Goal: Use online tool/utility

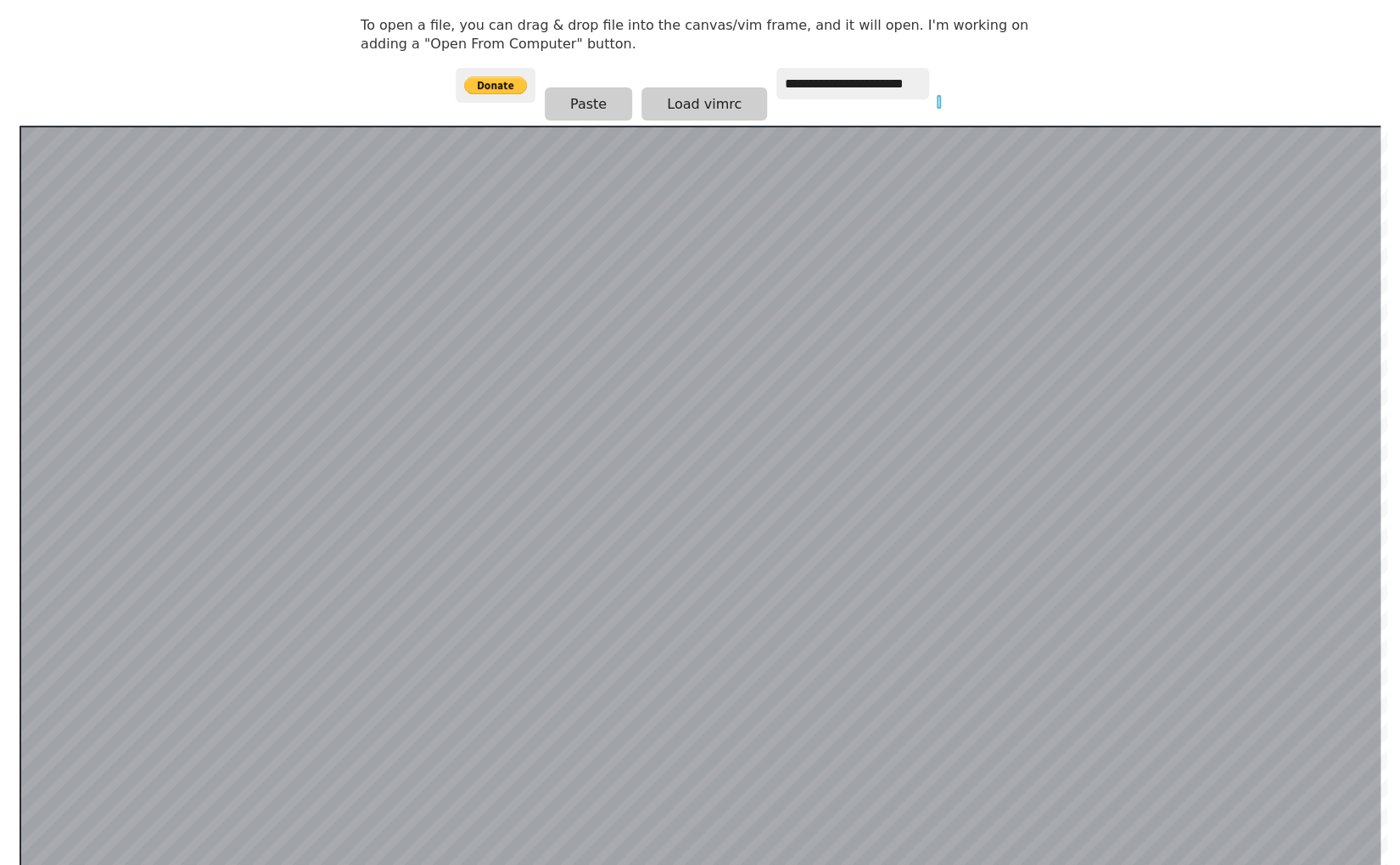
scroll to position [330, 0]
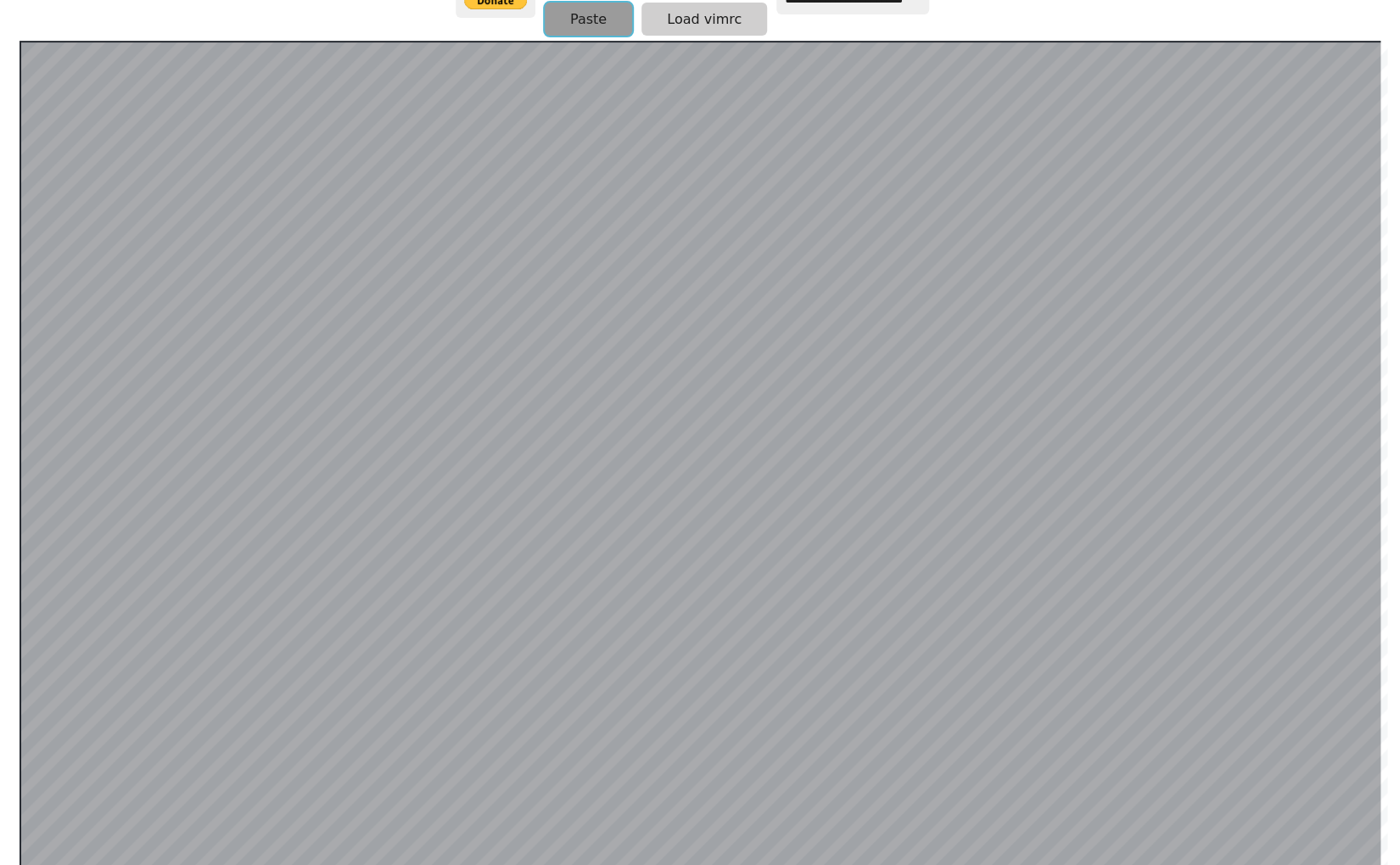
drag, startPoint x: 608, startPoint y: 40, endPoint x: 574, endPoint y: 20, distance: 39.4
click at [574, 20] on button "Paste" at bounding box center [588, 19] width 87 height 33
click at [582, 13] on button "Paste" at bounding box center [588, 19] width 87 height 33
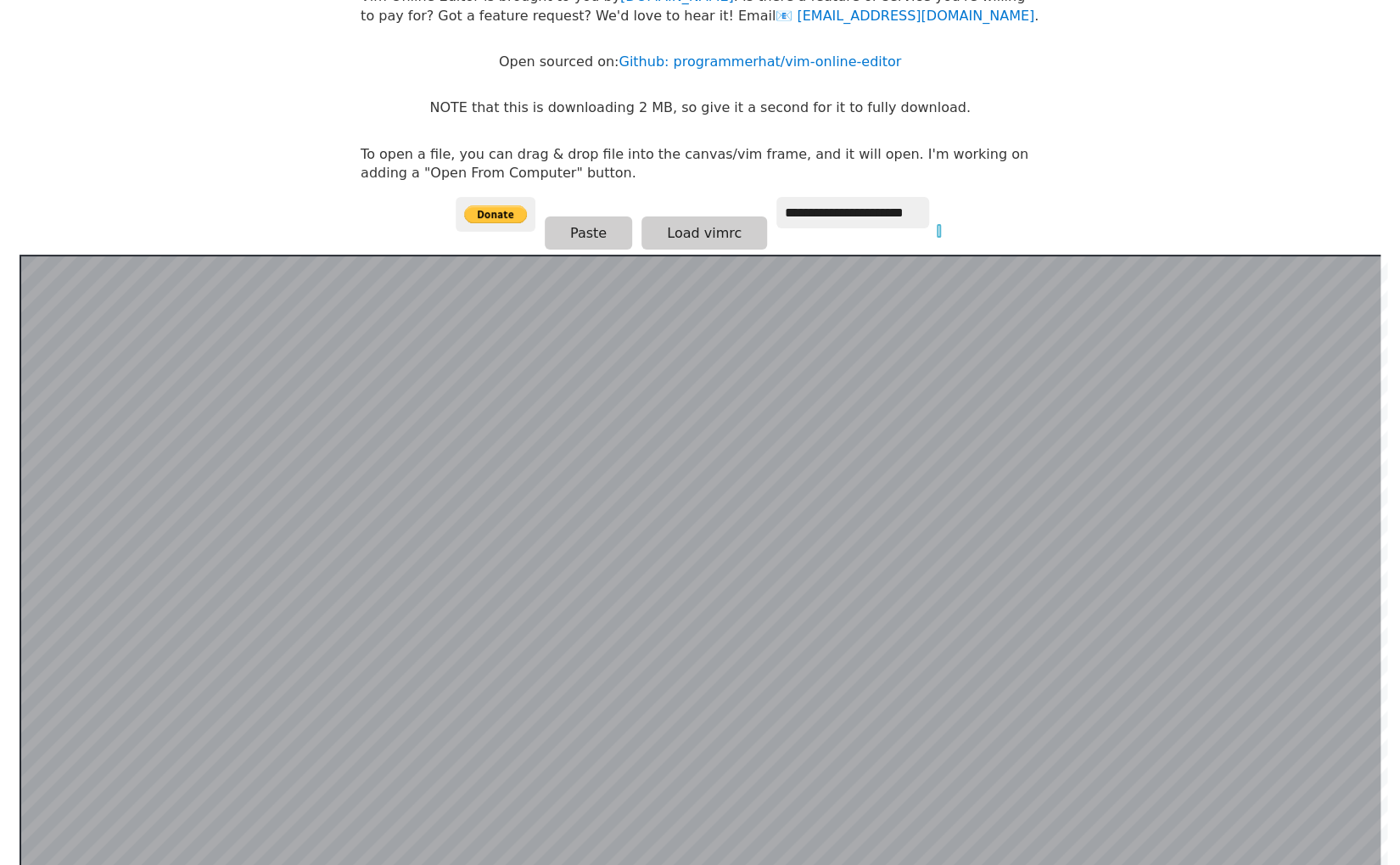
scroll to position [330, 0]
